Goal: Communication & Community: Participate in discussion

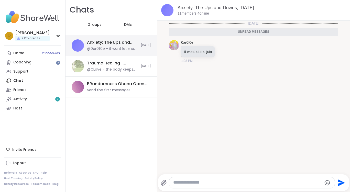
click at [103, 50] on div "@0ar0t0e - it wont let me join" at bounding box center [112, 48] width 51 height 5
click at [110, 41] on div "Anxiety: The Ups and Downs, [DATE]" at bounding box center [112, 43] width 51 height 6
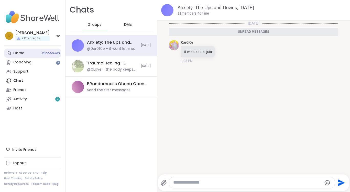
click at [24, 52] on div "Home 2 Scheduled" at bounding box center [18, 53] width 11 height 5
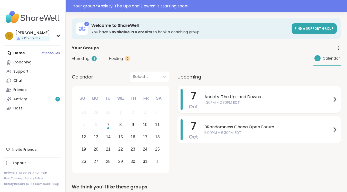
click at [232, 97] on span "Anxiety: The Ups and Downs" at bounding box center [267, 97] width 127 height 6
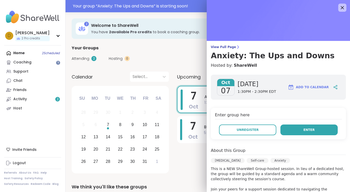
click at [306, 130] on span "Enter" at bounding box center [309, 130] width 11 height 5
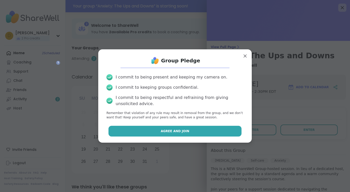
click at [194, 127] on button "Agree and Join" at bounding box center [175, 131] width 133 height 11
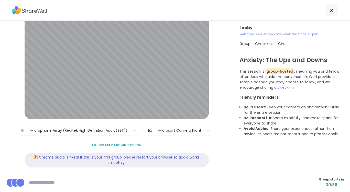
scroll to position [14, 0]
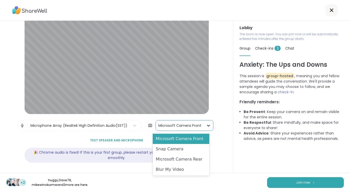
click at [206, 127] on icon at bounding box center [208, 125] width 5 height 5
click at [191, 165] on div "Blur My Video" at bounding box center [181, 170] width 57 height 10
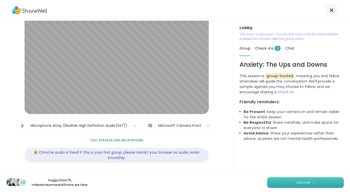
click at [300, 182] on span "Join now" at bounding box center [303, 183] width 14 height 5
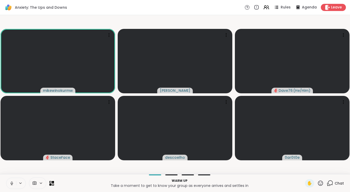
click at [14, 184] on button at bounding box center [11, 183] width 10 height 11
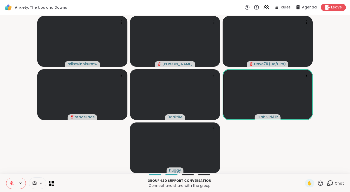
click at [53, 182] on icon at bounding box center [53, 182] width 2 height 2
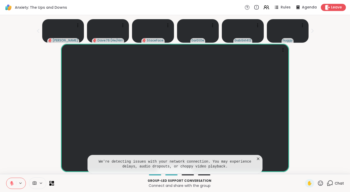
click at [258, 157] on icon at bounding box center [258, 159] width 5 height 5
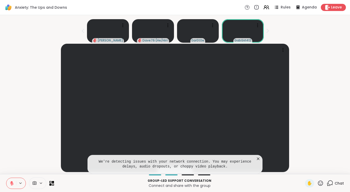
click at [257, 159] on icon at bounding box center [258, 159] width 5 height 5
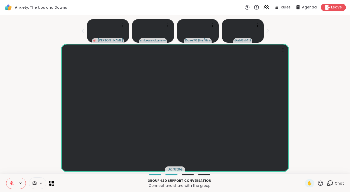
click at [52, 186] on div at bounding box center [30, 184] width 48 height 12
click at [52, 184] on icon at bounding box center [53, 185] width 2 height 2
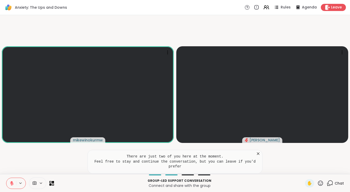
click at [12, 181] on button at bounding box center [11, 183] width 10 height 11
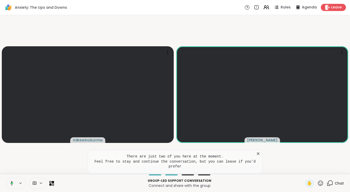
click at [255, 161] on pre "There are just two of you here at the moment. Feel free to stay and continue th…" at bounding box center [175, 161] width 162 height 15
click at [257, 157] on icon at bounding box center [258, 153] width 5 height 5
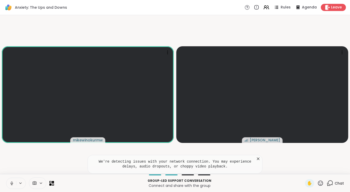
click at [258, 159] on icon at bounding box center [258, 159] width 3 height 3
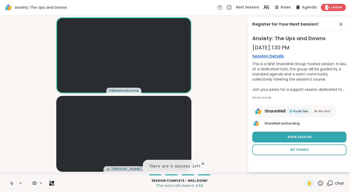
click at [319, 153] on button "No Thanks" at bounding box center [300, 150] width 94 height 11
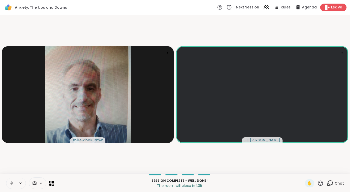
click at [339, 8] on div "Leave" at bounding box center [334, 7] width 26 height 7
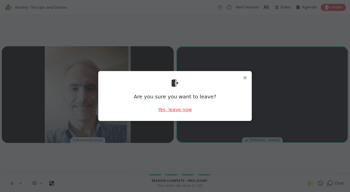
click at [174, 110] on div "Yes, leave now" at bounding box center [175, 110] width 34 height 6
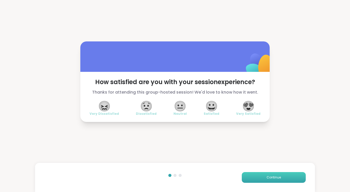
click at [279, 173] on button "Continue" at bounding box center [274, 177] width 64 height 11
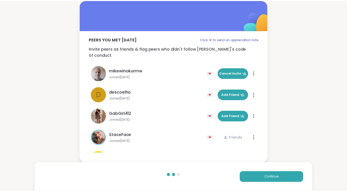
scroll to position [58, 0]
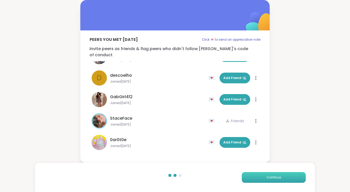
click at [278, 178] on span "Continue" at bounding box center [274, 177] width 14 height 5
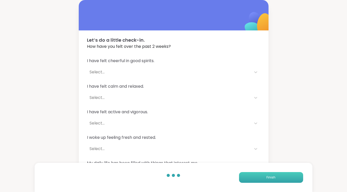
click at [274, 178] on span "Finish" at bounding box center [270, 177] width 9 height 5
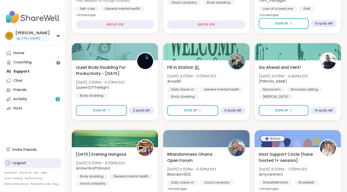
scroll to position [282, 0]
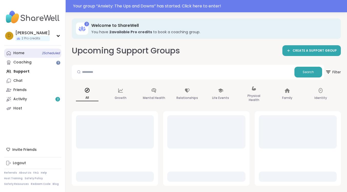
click at [19, 52] on div "Home 2 Scheduled" at bounding box center [18, 53] width 11 height 5
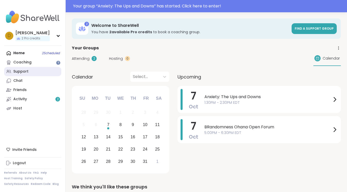
click at [21, 67] on link "Support" at bounding box center [32, 71] width 57 height 9
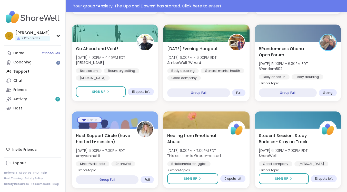
scroll to position [435, 0]
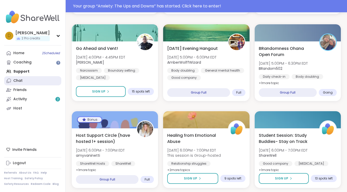
click at [21, 81] on div "Chat" at bounding box center [17, 80] width 9 height 5
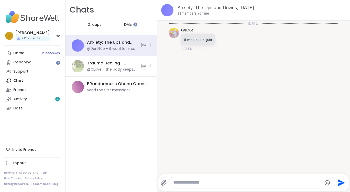
click at [128, 24] on span "DMs" at bounding box center [128, 24] width 8 height 5
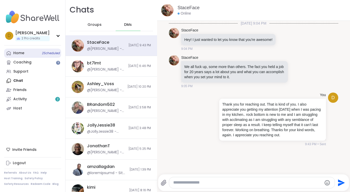
click at [25, 54] on link "Home 2 Scheduled" at bounding box center [32, 53] width 57 height 9
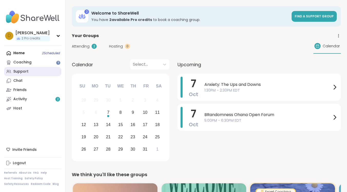
click at [30, 74] on link "Support" at bounding box center [32, 71] width 57 height 9
